Goal: Obtain resource: Obtain resource

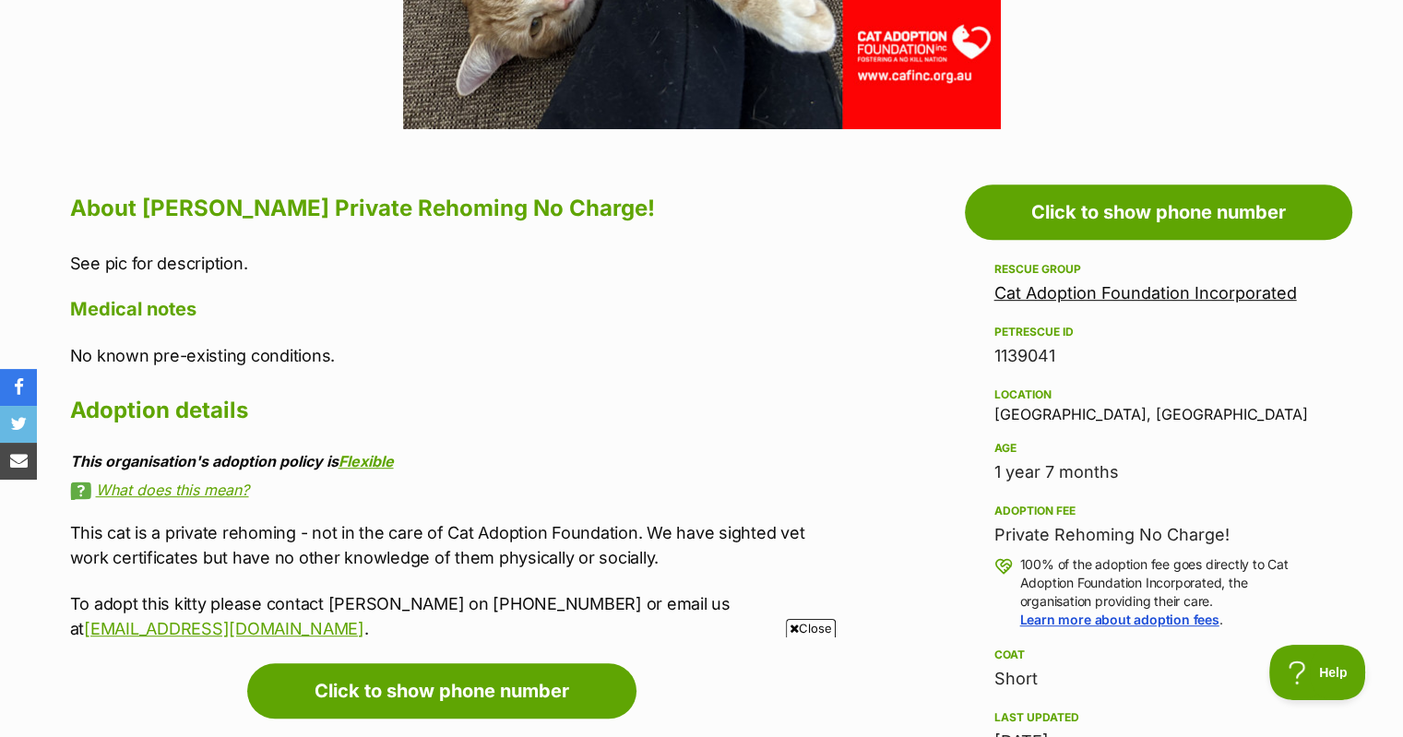
scroll to position [922, 0]
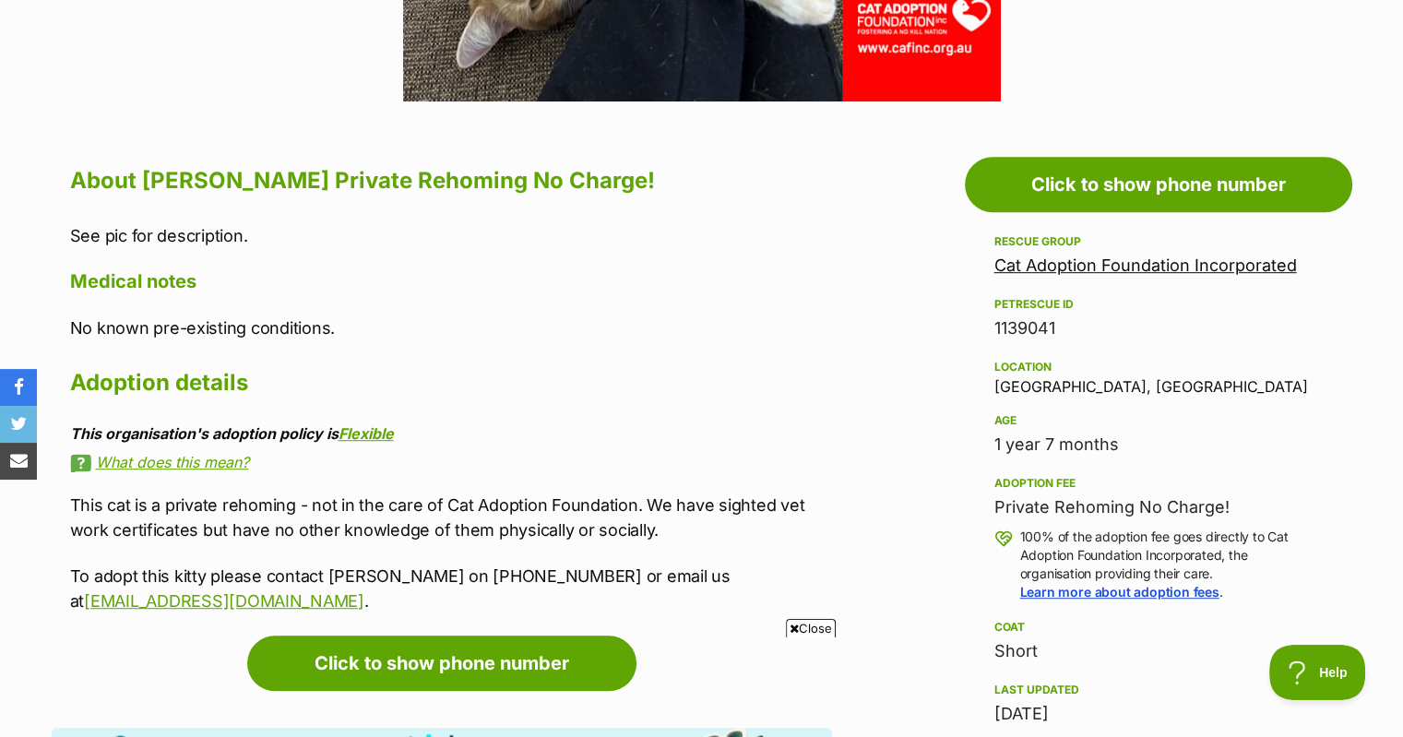
click at [417, 304] on div "About [PERSON_NAME] Private Rehoming No Charge! See pic for description. Medica…" at bounding box center [451, 386] width 762 height 453
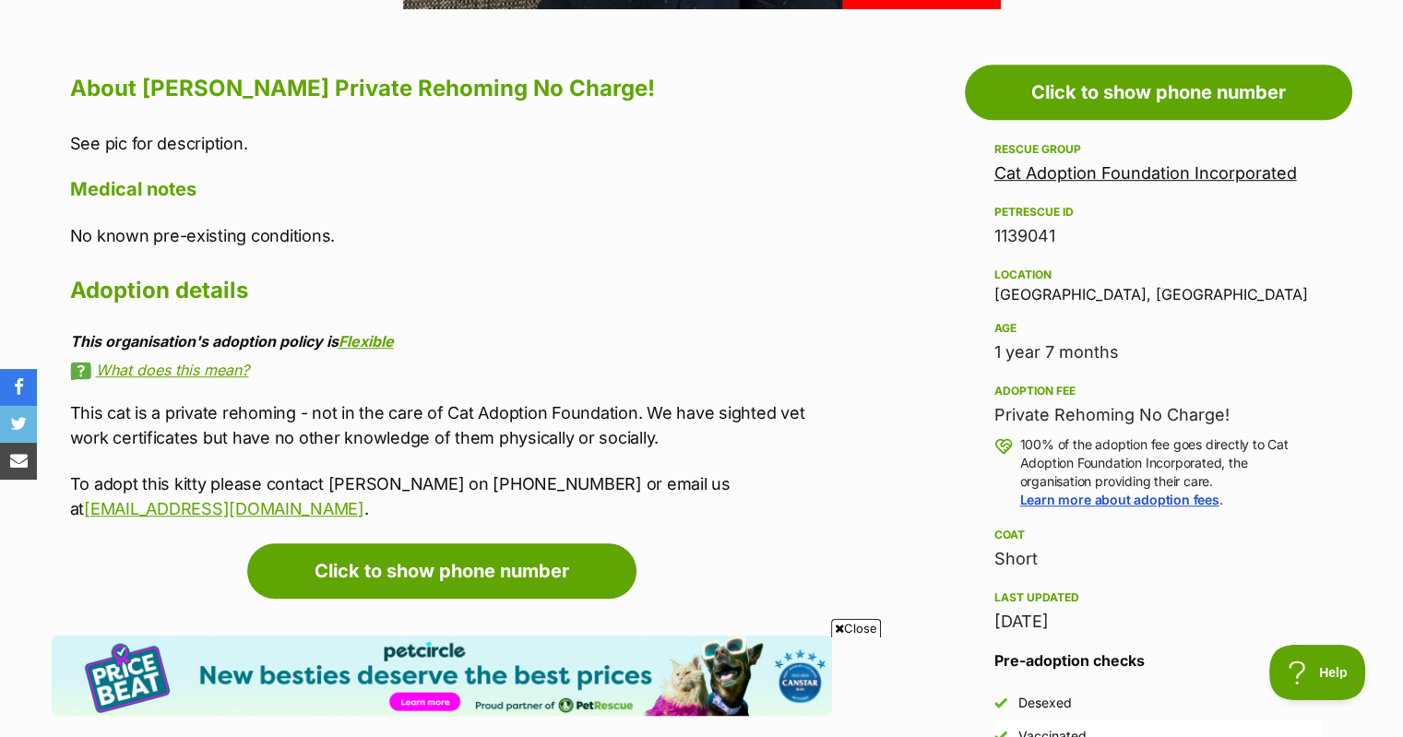
click at [568, 177] on div "About [PERSON_NAME] Private Rehoming No Charge! See pic for description. Medica…" at bounding box center [451, 294] width 762 height 453
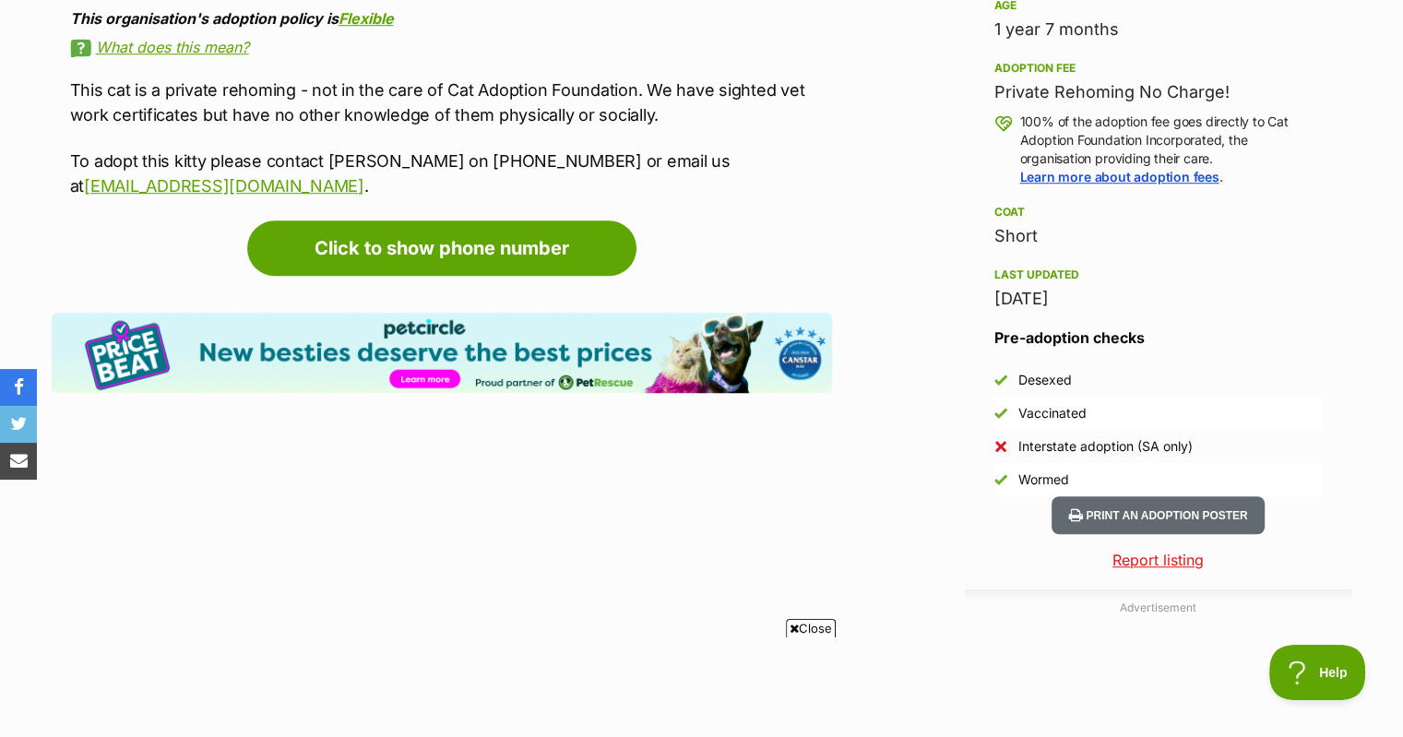
scroll to position [1383, 0]
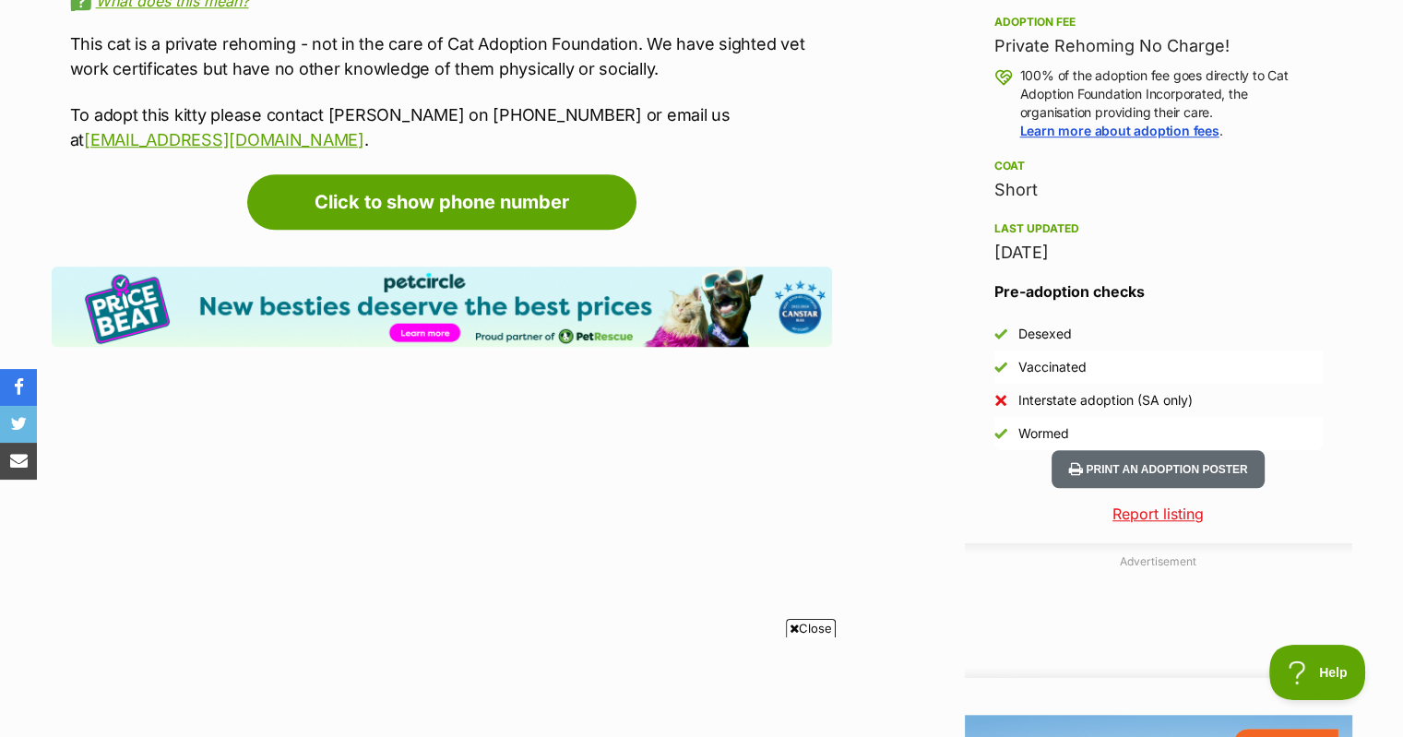
click at [1145, 450] on button "Print an adoption poster" at bounding box center [1157, 469] width 212 height 38
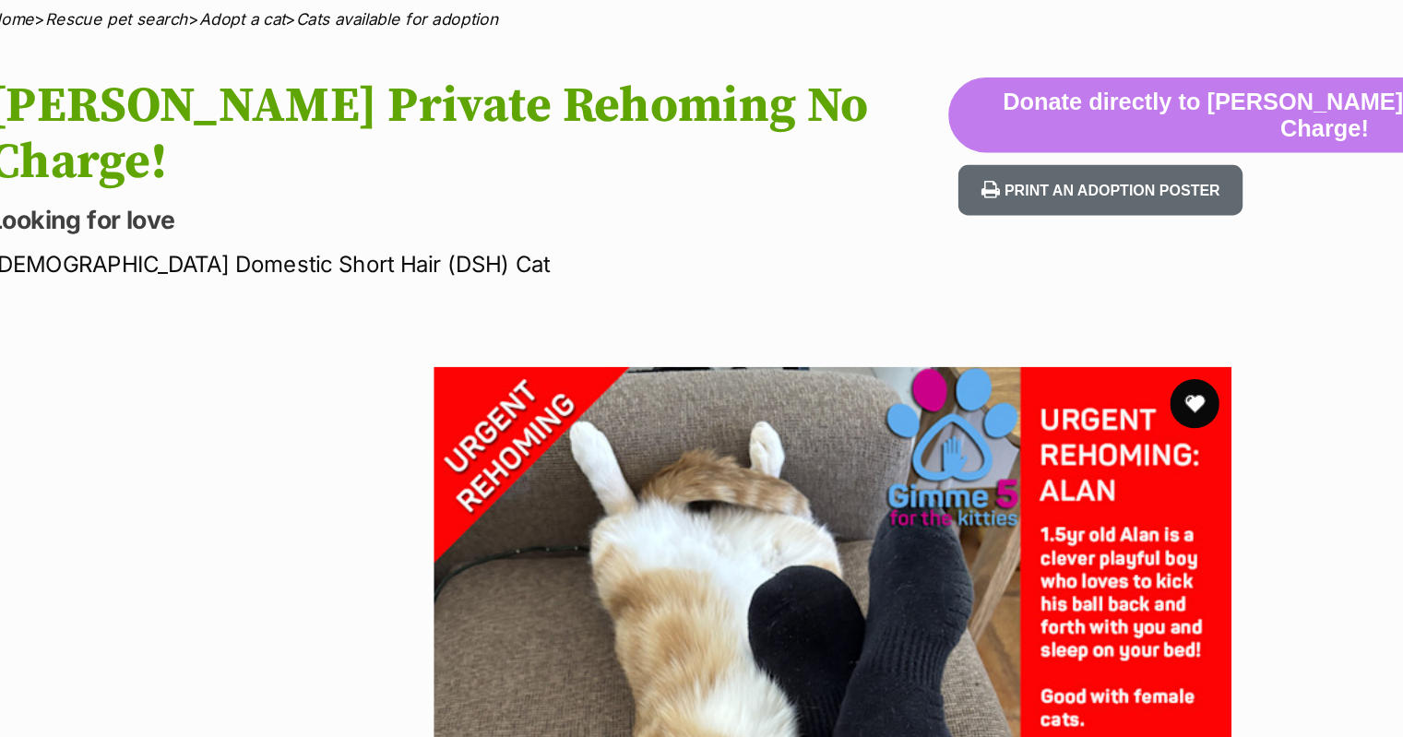
scroll to position [137, 0]
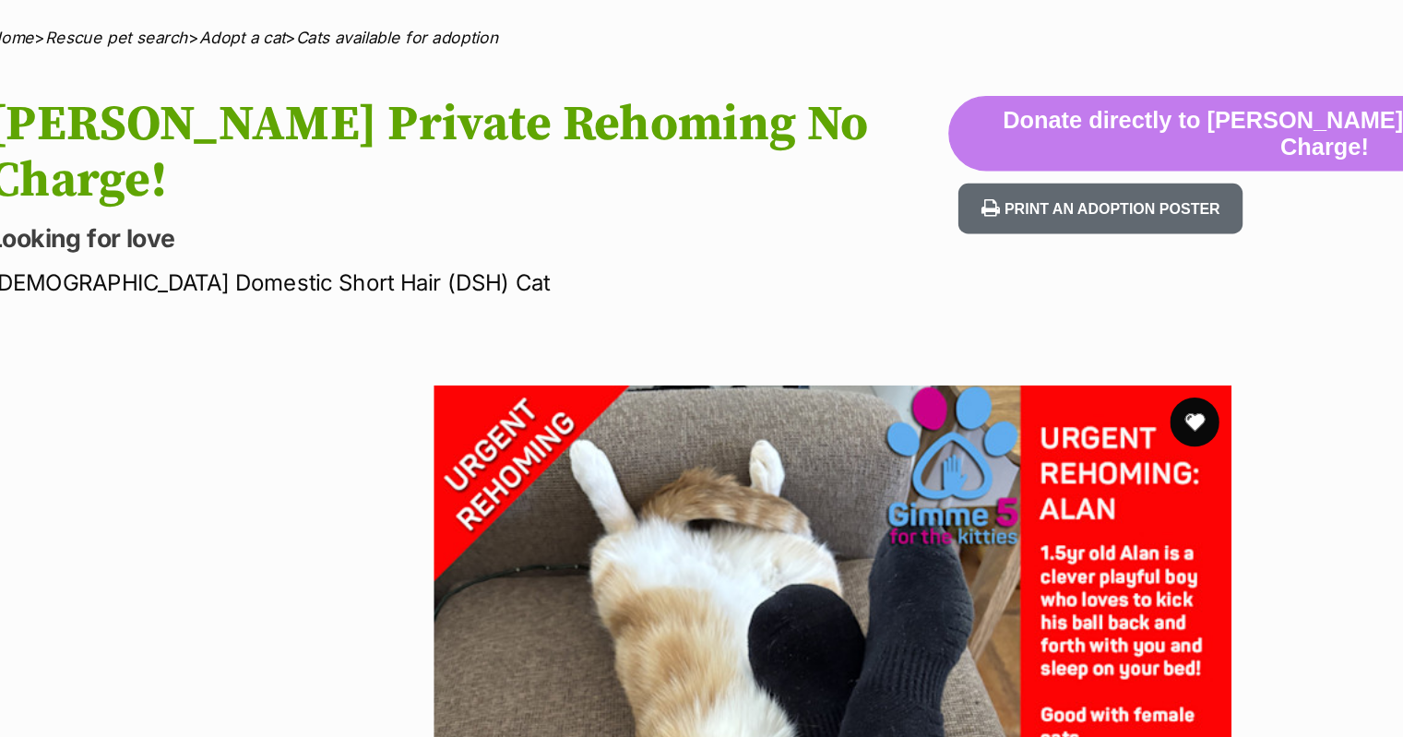
click at [949, 138] on button "Print an adoption poster" at bounding box center [902, 156] width 212 height 38
